Goal: Task Accomplishment & Management: Manage account settings

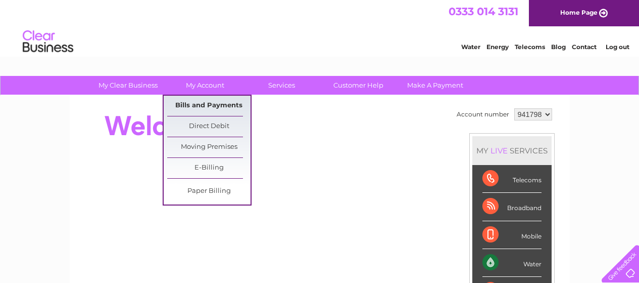
click at [203, 102] on link "Bills and Payments" at bounding box center [208, 106] width 83 height 20
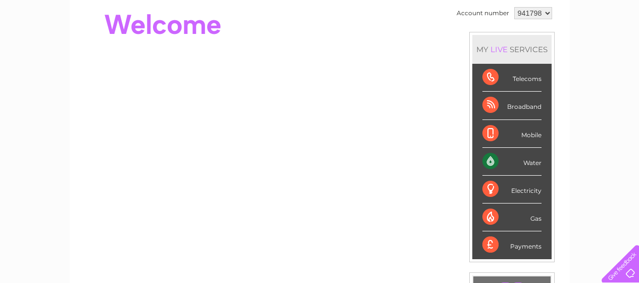
scroll to position [111, 0]
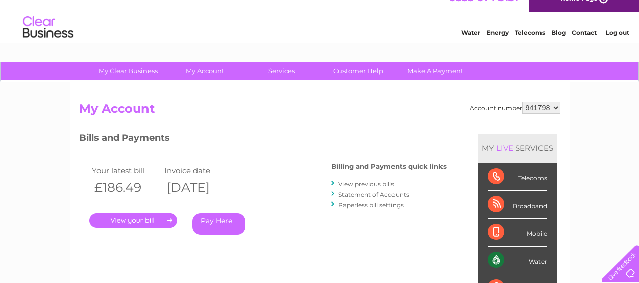
scroll to position [15, 0]
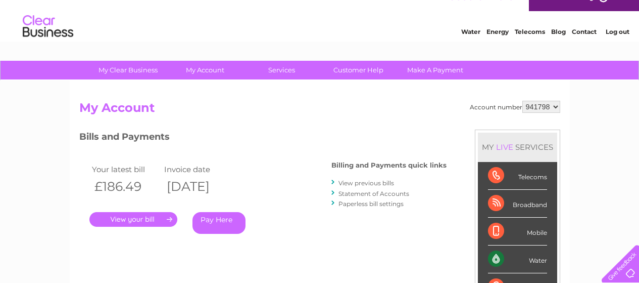
click at [130, 220] on link "." at bounding box center [133, 219] width 88 height 15
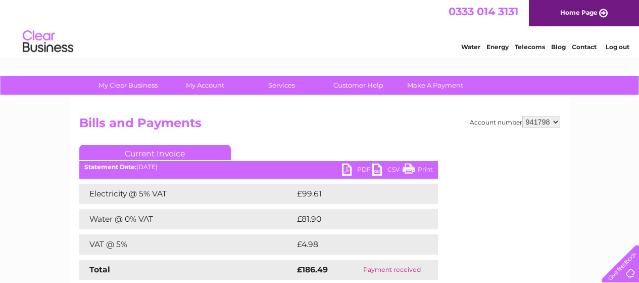
click at [348, 168] on link "PDF" at bounding box center [357, 170] width 30 height 15
